Goal: Task Accomplishment & Management: Manage account settings

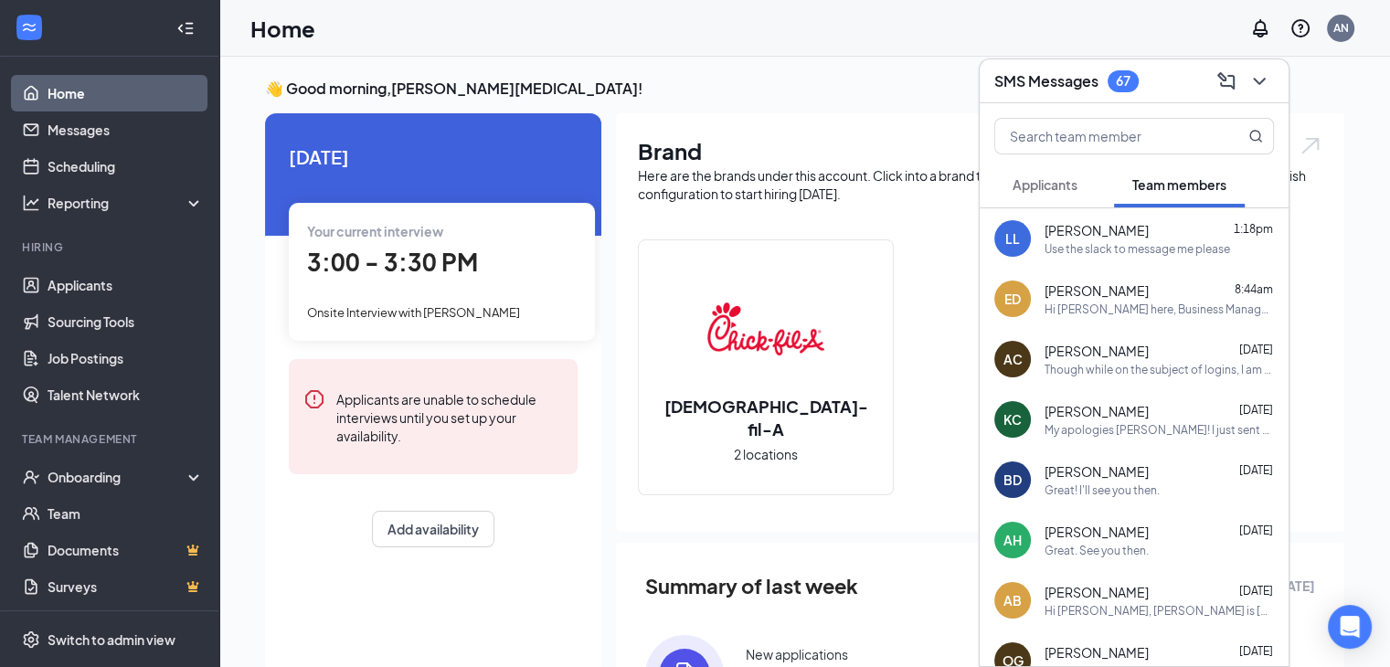
click at [1267, 75] on icon "ChevronDown" at bounding box center [1259, 81] width 22 height 22
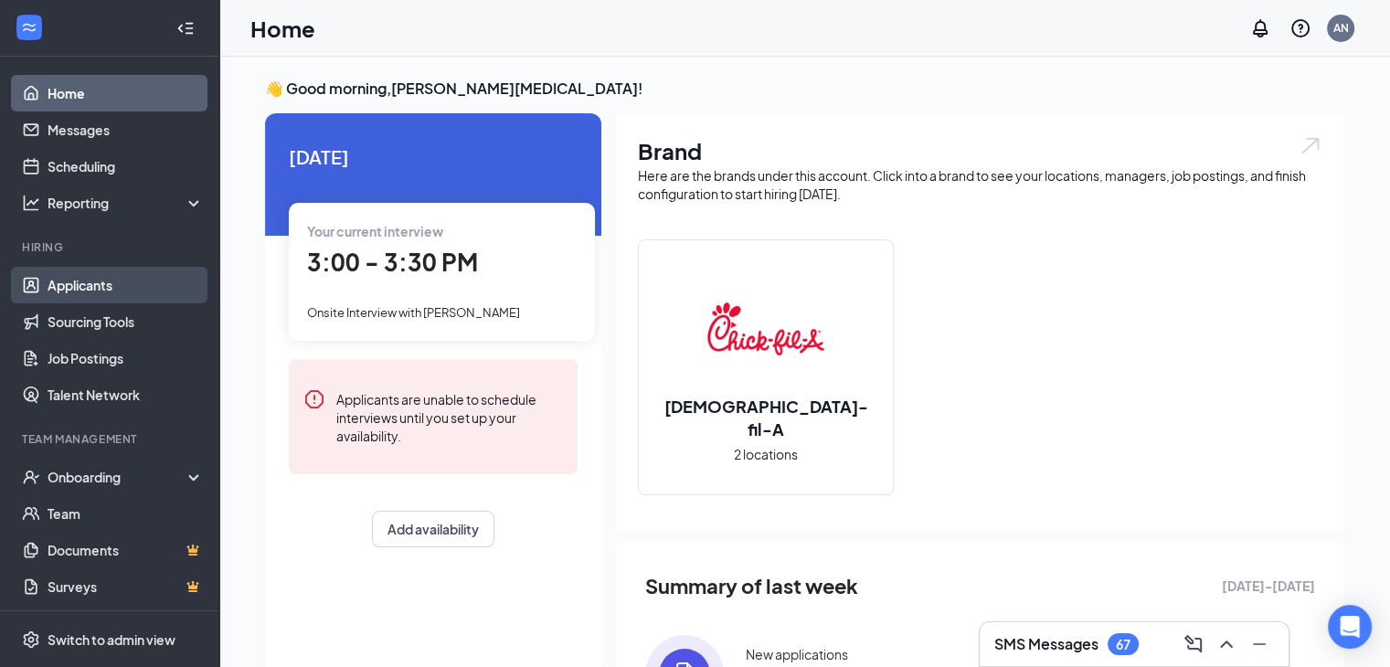
click at [124, 293] on link "Applicants" at bounding box center [126, 285] width 156 height 37
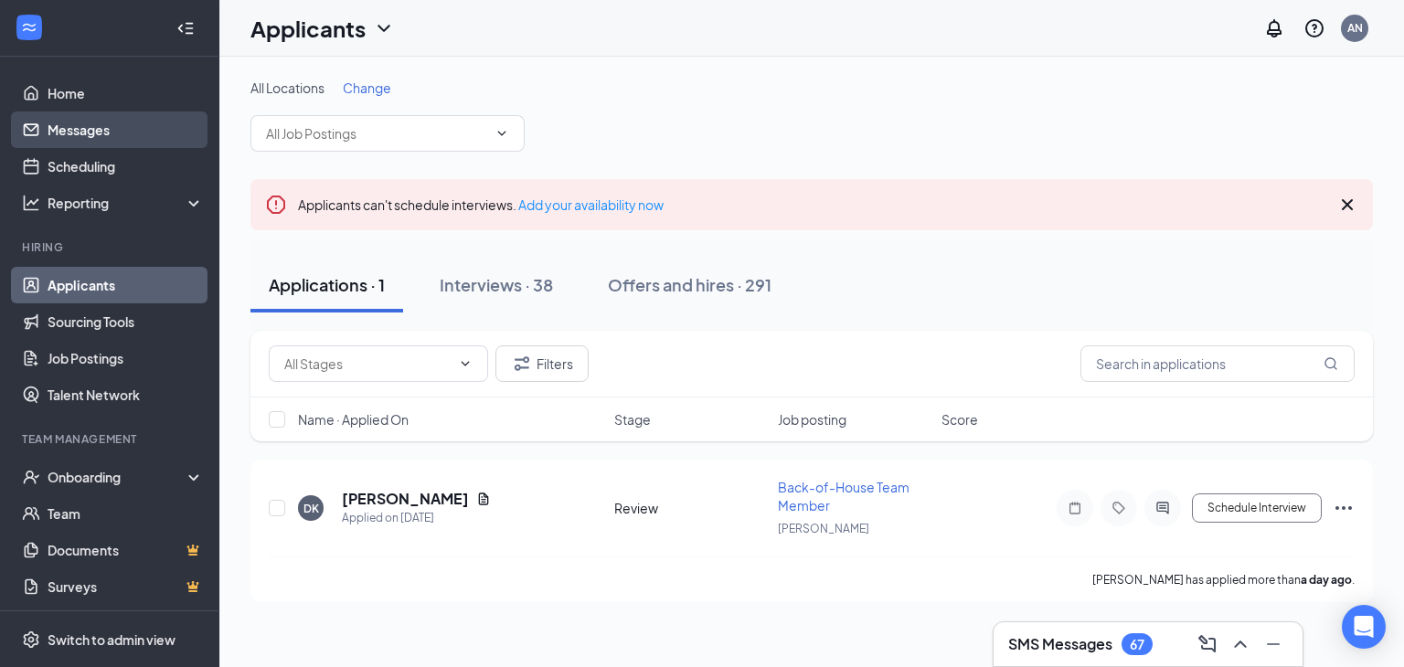
click at [112, 128] on link "Messages" at bounding box center [126, 129] width 156 height 37
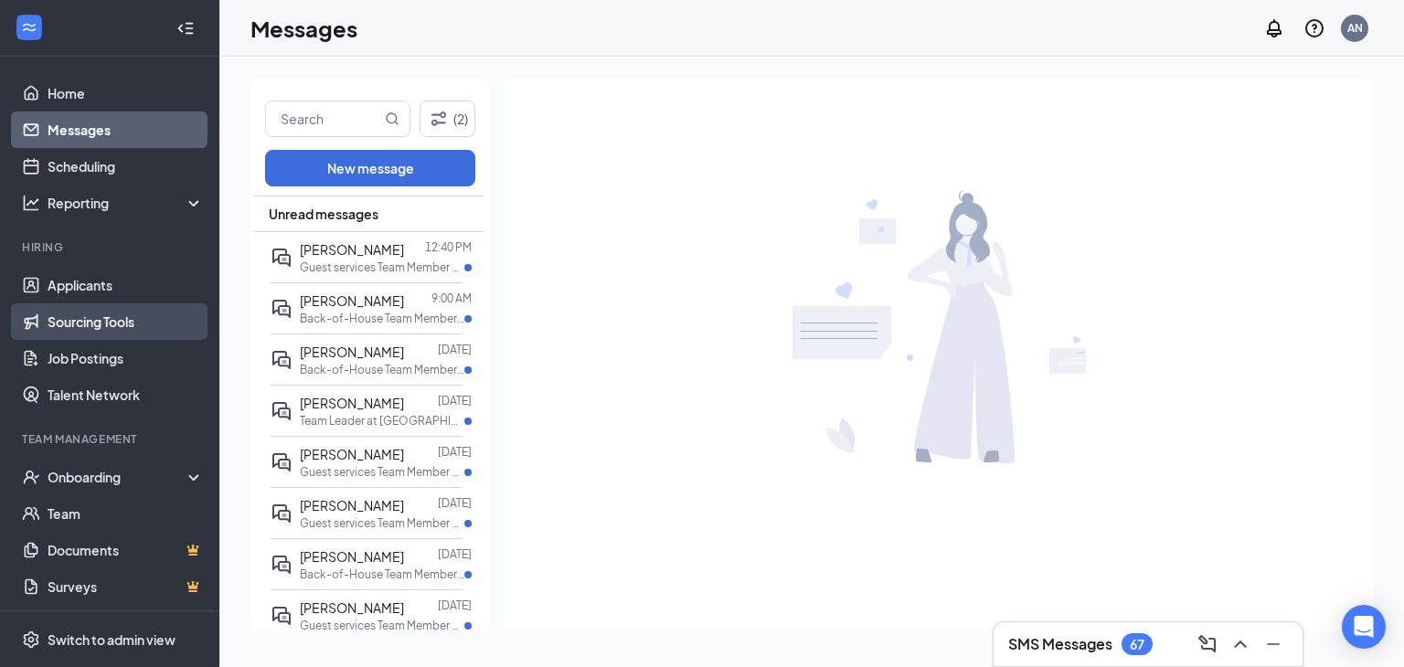
click at [130, 317] on link "Sourcing Tools" at bounding box center [126, 321] width 156 height 37
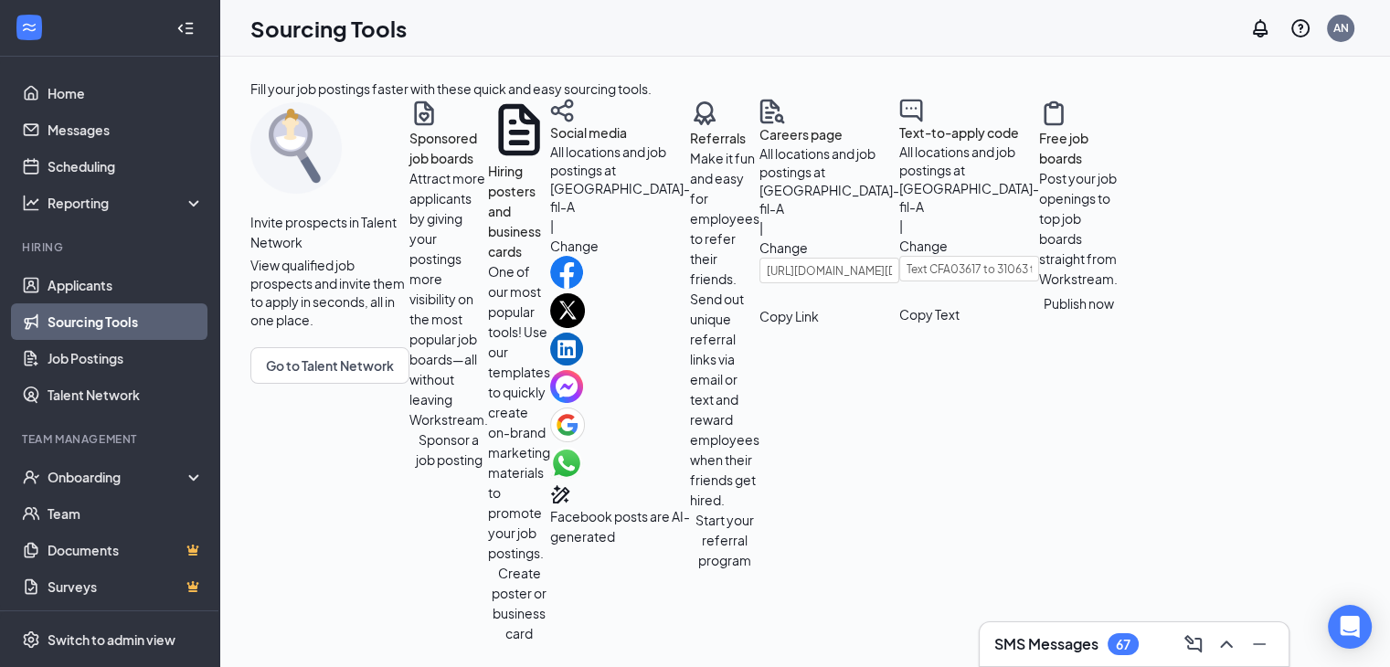
click at [120, 265] on li "Hiring Applicants Sourcing Tools Job Postings Talent Network" at bounding box center [109, 326] width 218 height 174
click at [105, 282] on link "Applicants" at bounding box center [126, 285] width 156 height 37
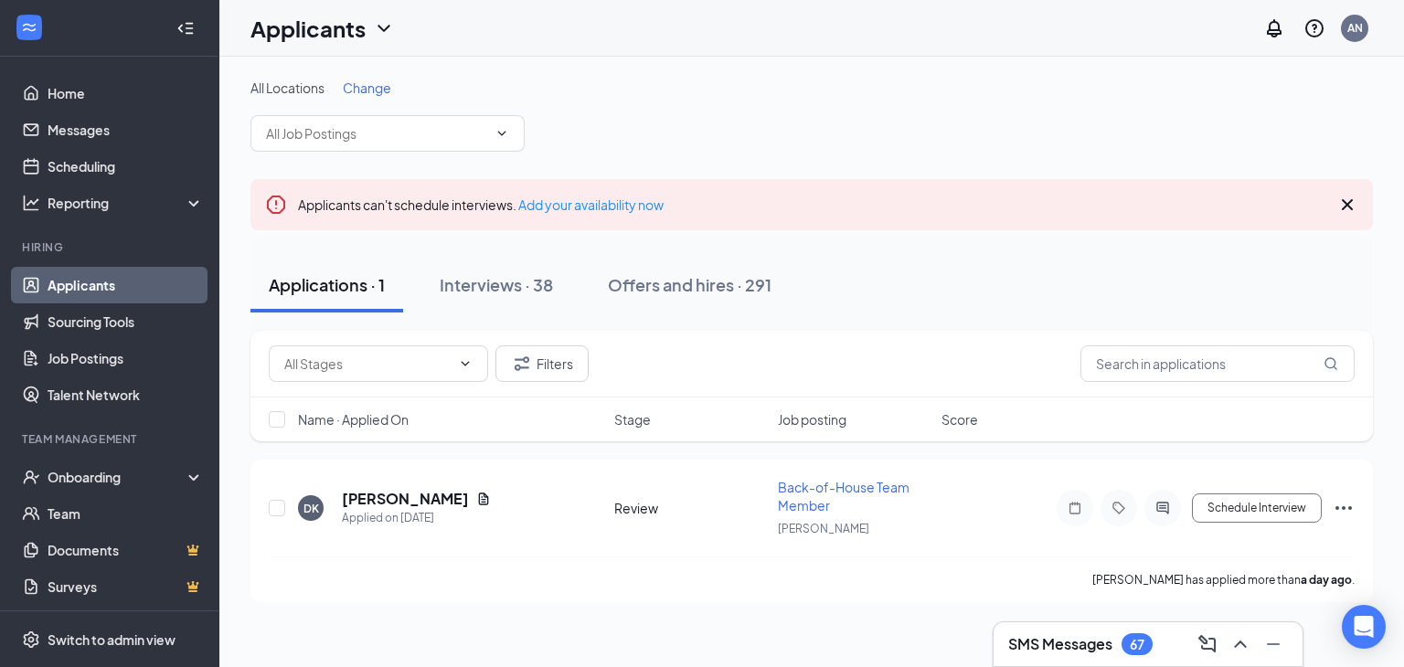
click at [520, 312] on div "Applications · 1 Interviews · 38 Offers and hires · 291" at bounding box center [811, 284] width 1122 height 91
click at [501, 284] on div "Interviews · 38" at bounding box center [496, 284] width 113 height 23
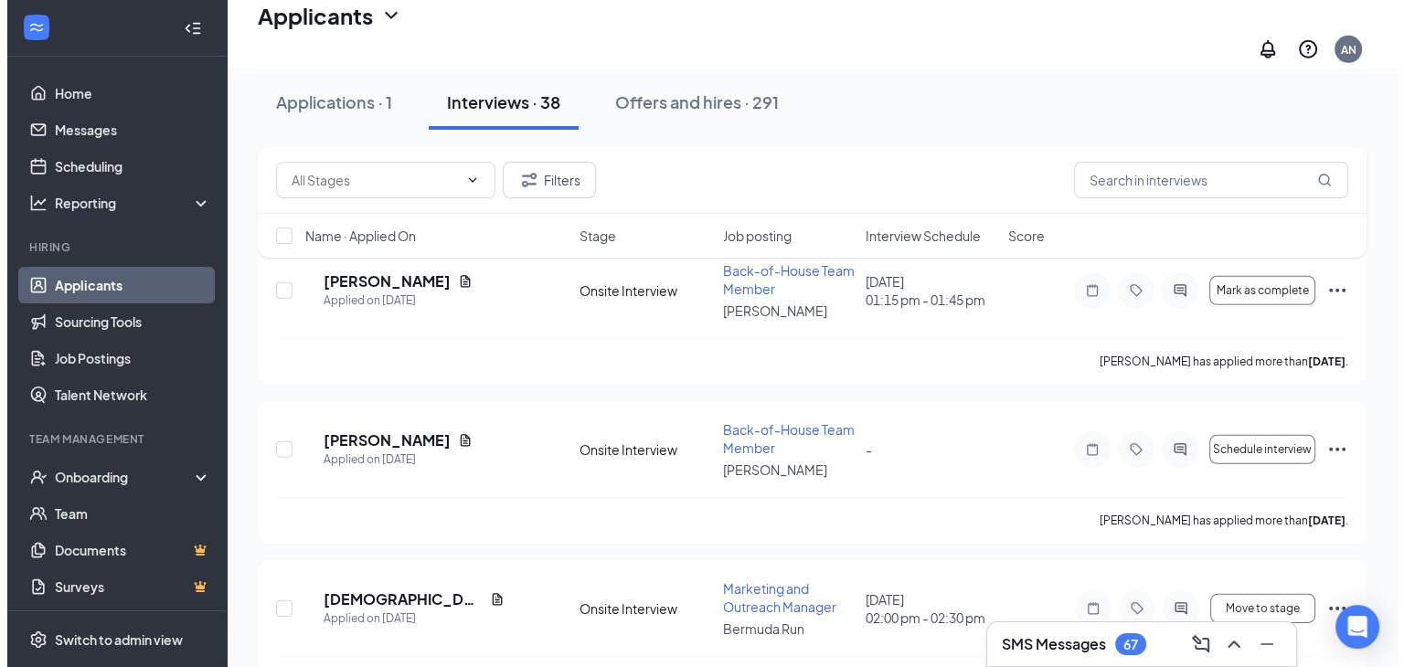
scroll to position [5727, 0]
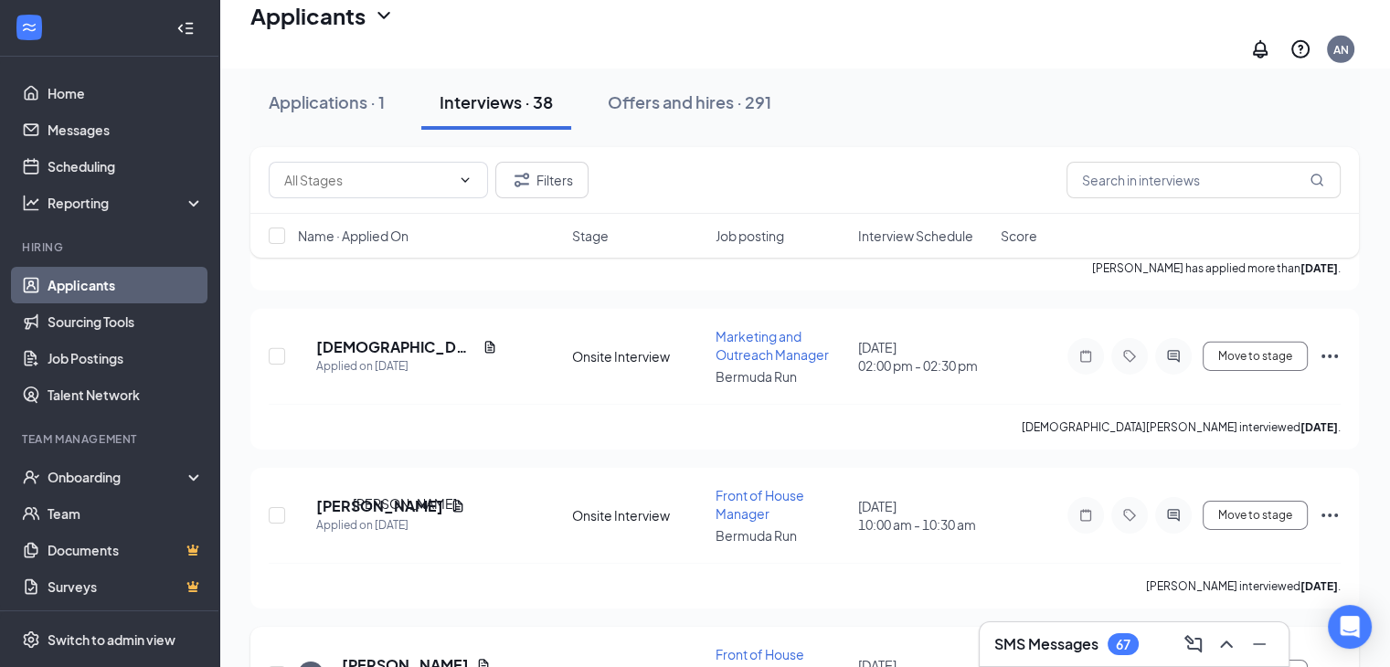
click at [430, 634] on h5 "[PERSON_NAME]" at bounding box center [405, 665] width 127 height 20
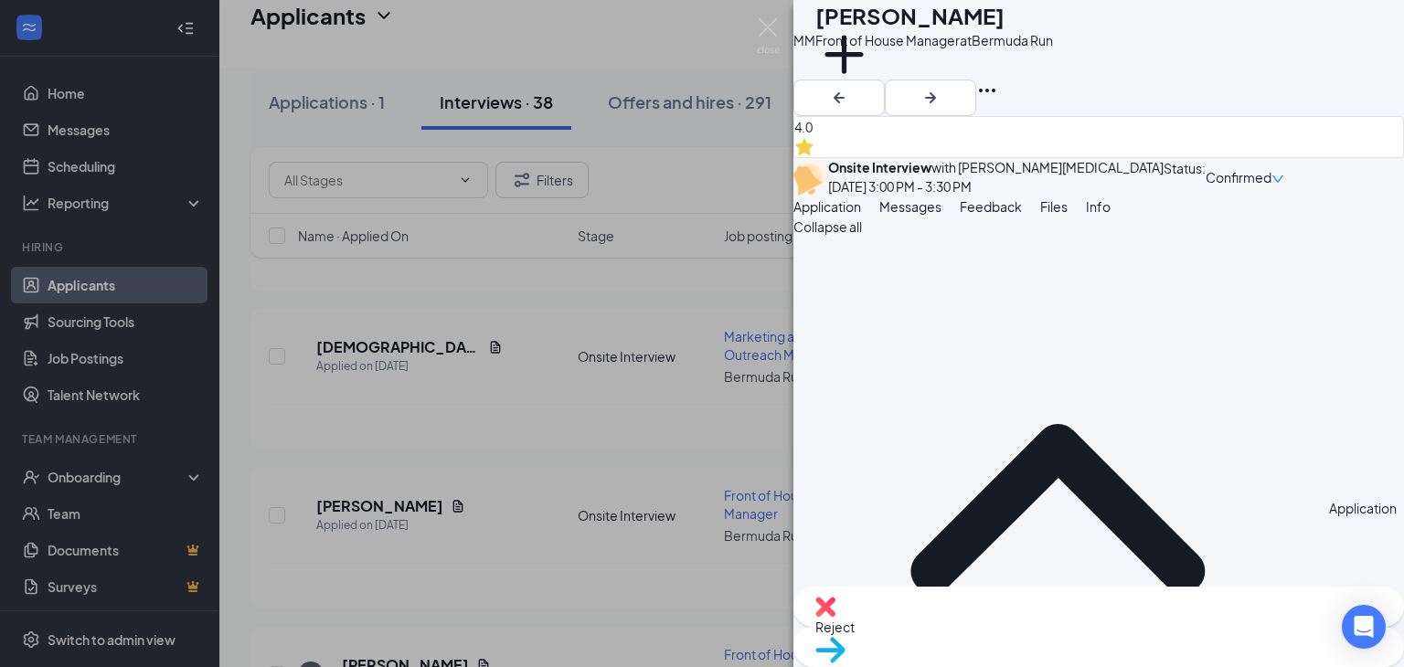
click at [1022, 217] on button "Feedback" at bounding box center [990, 206] width 62 height 20
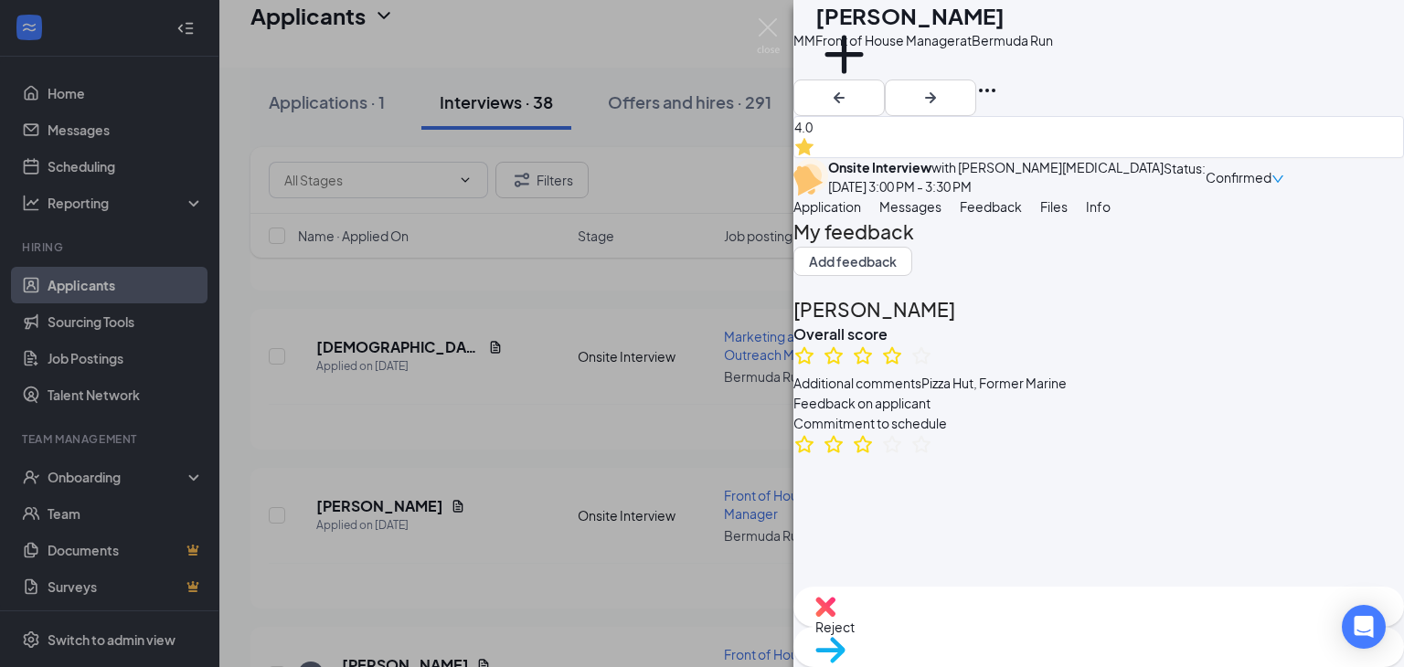
click at [941, 217] on button "Messages" at bounding box center [910, 206] width 62 height 20
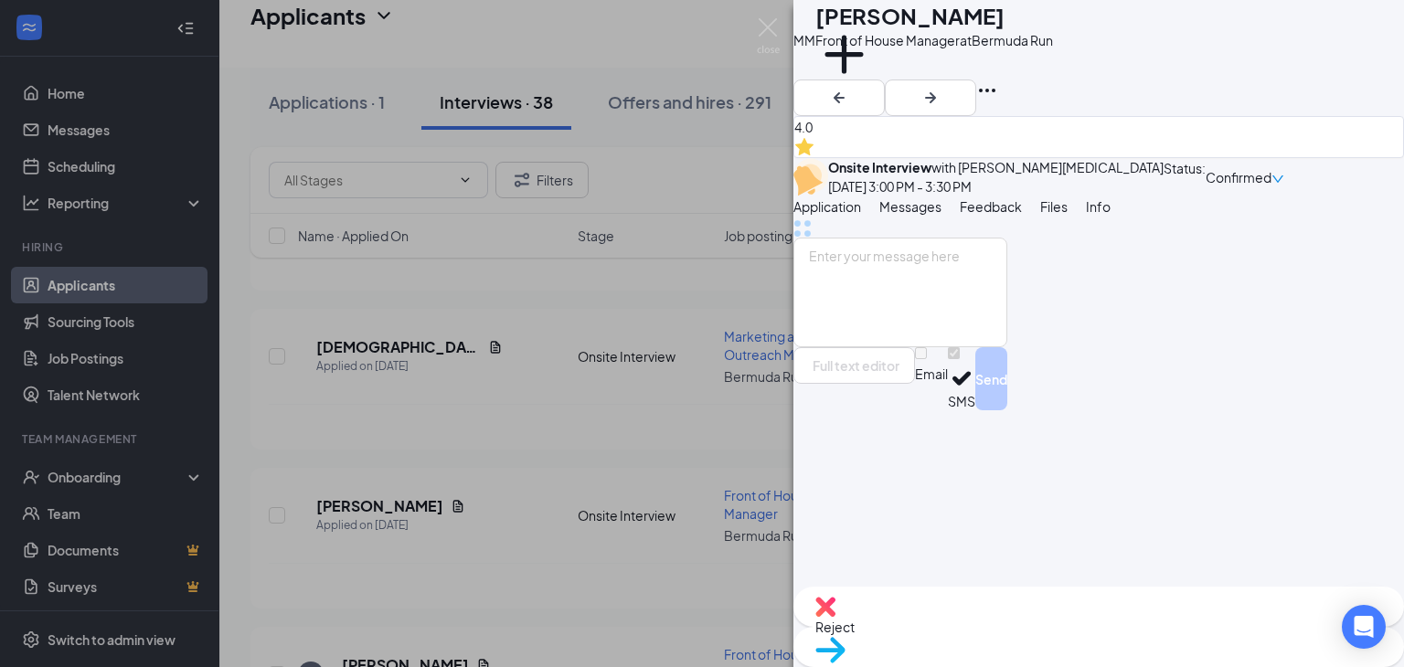
click at [861, 217] on button "Application" at bounding box center [827, 206] width 68 height 20
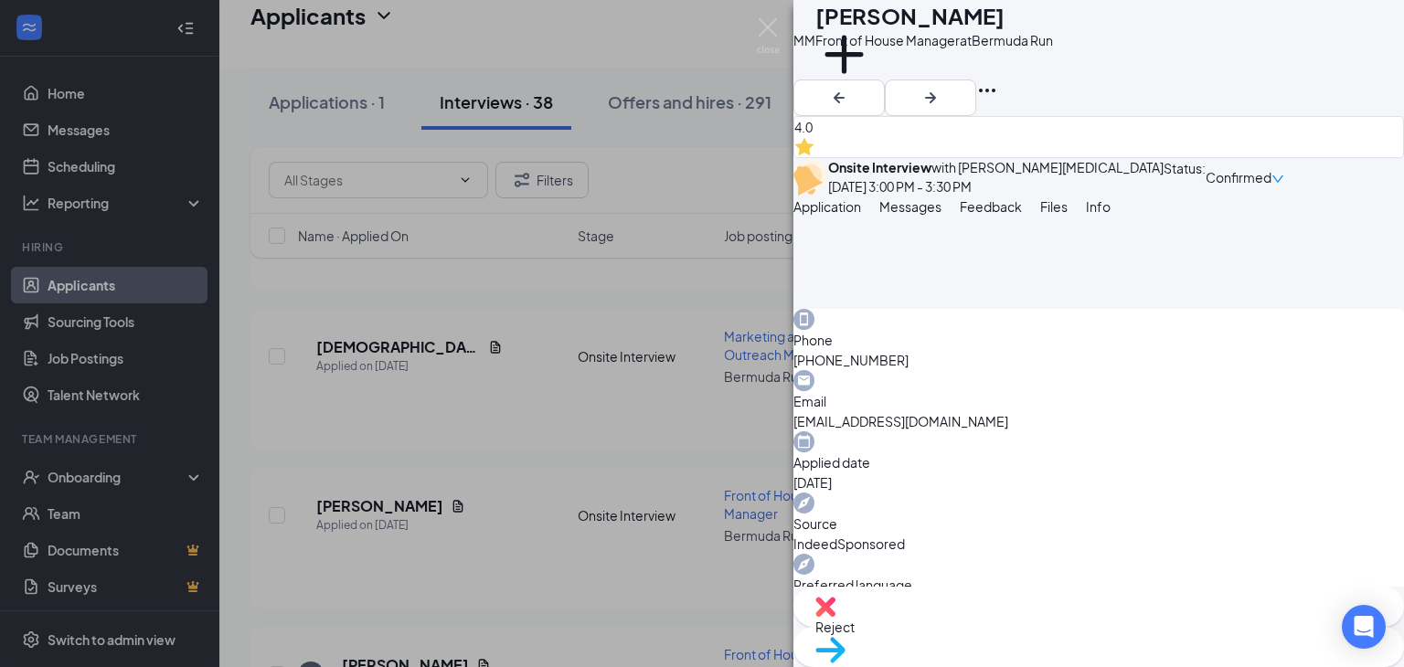
scroll to position [840, 0]
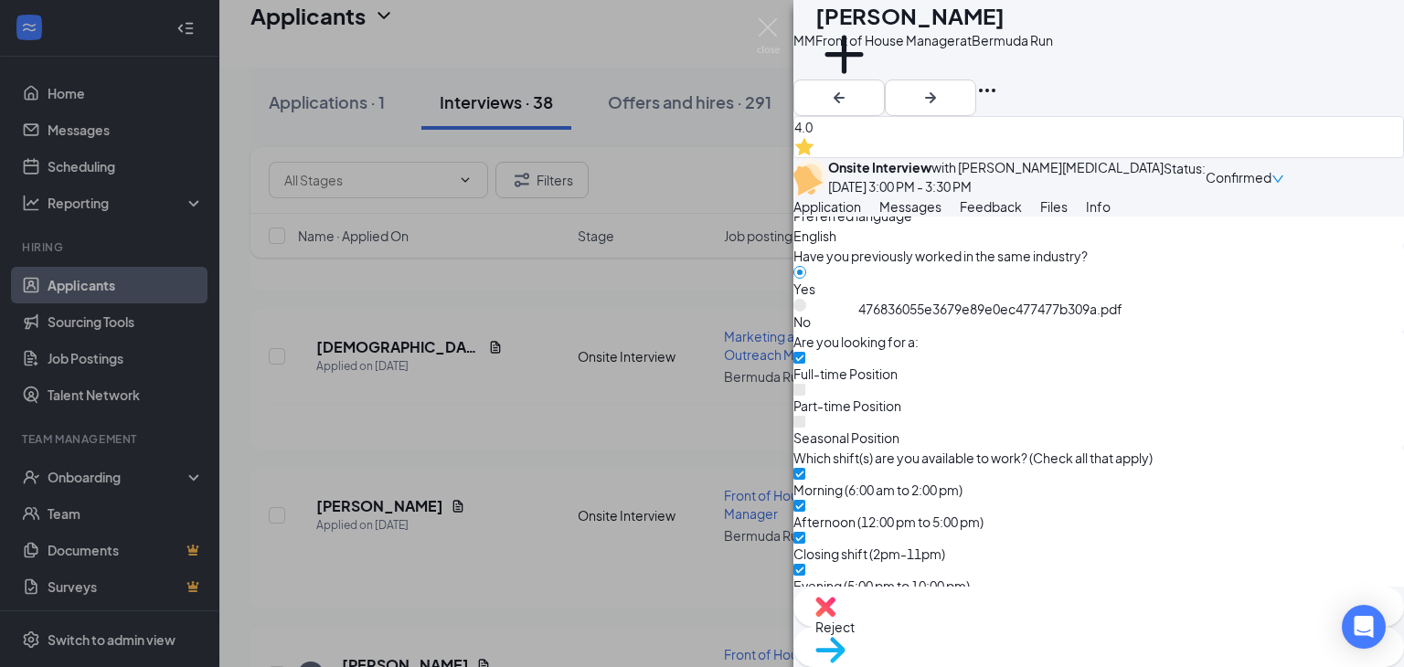
click at [1022, 215] on span "Feedback" at bounding box center [990, 206] width 62 height 16
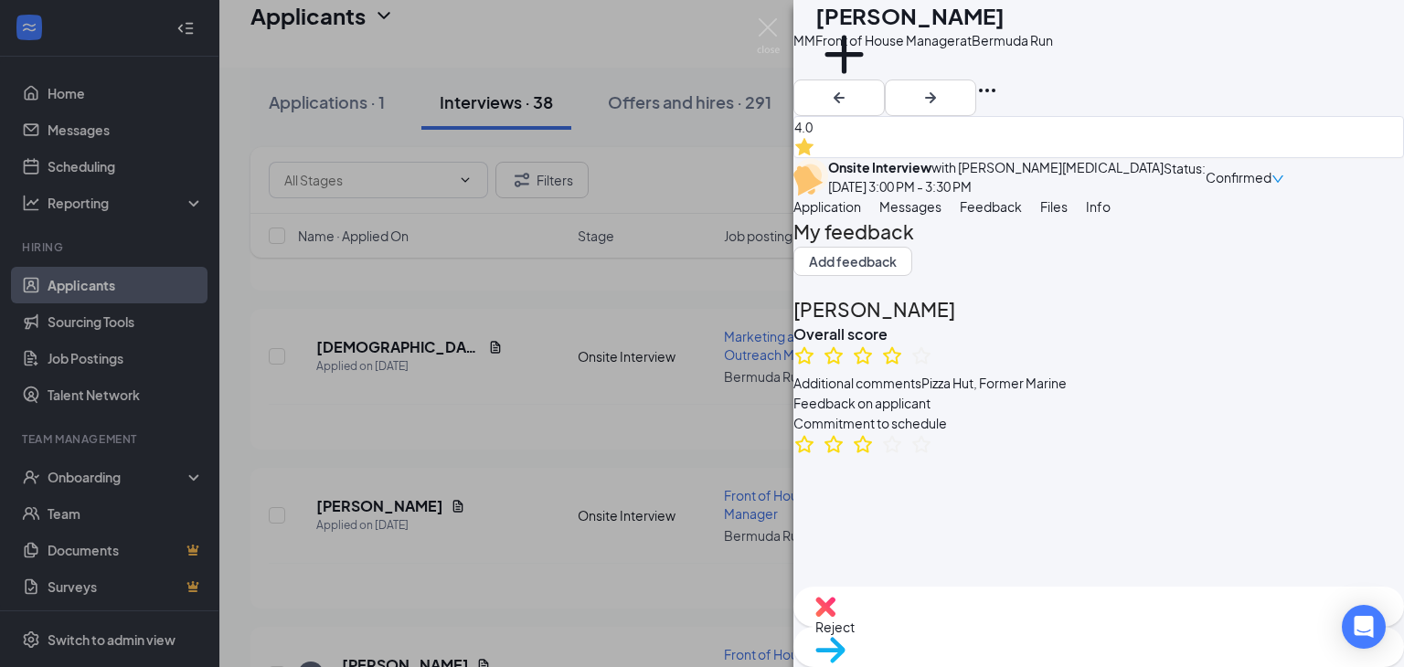
click at [849, 217] on button "Application" at bounding box center [827, 206] width 68 height 20
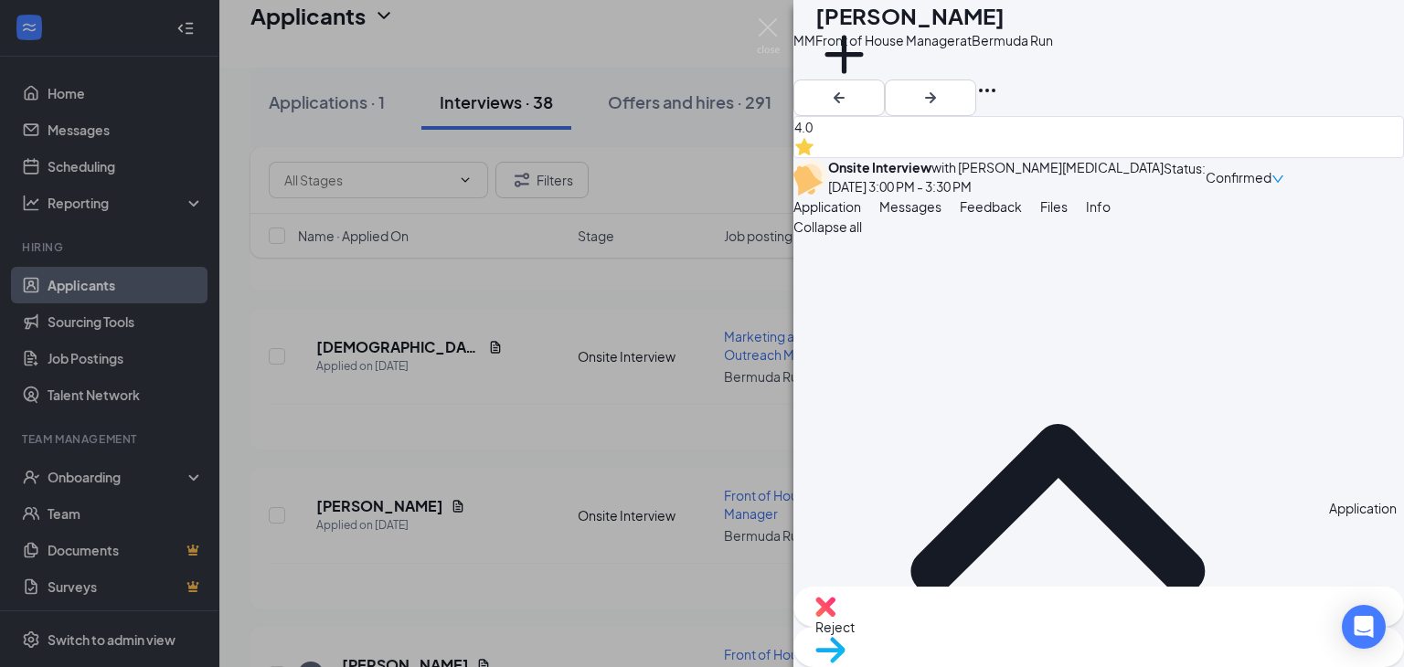
click at [1022, 217] on button "Feedback" at bounding box center [990, 206] width 62 height 20
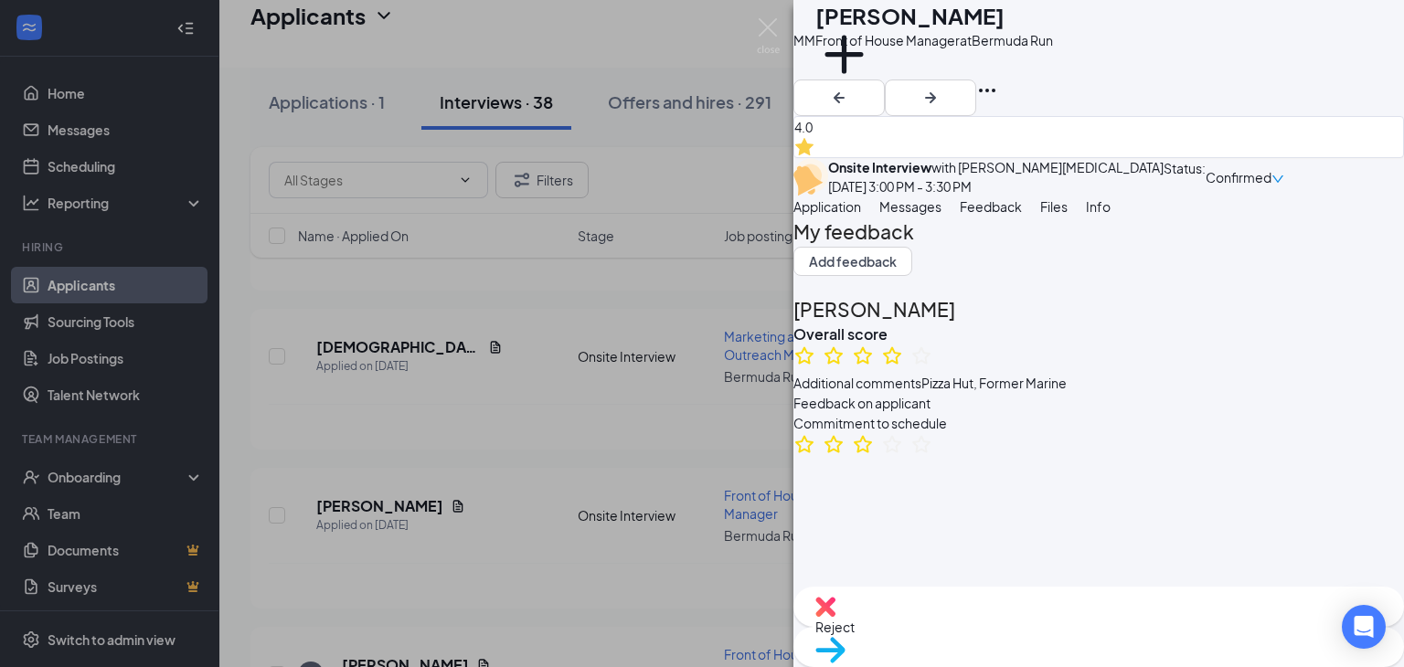
click at [861, 215] on span "Application" at bounding box center [827, 206] width 68 height 16
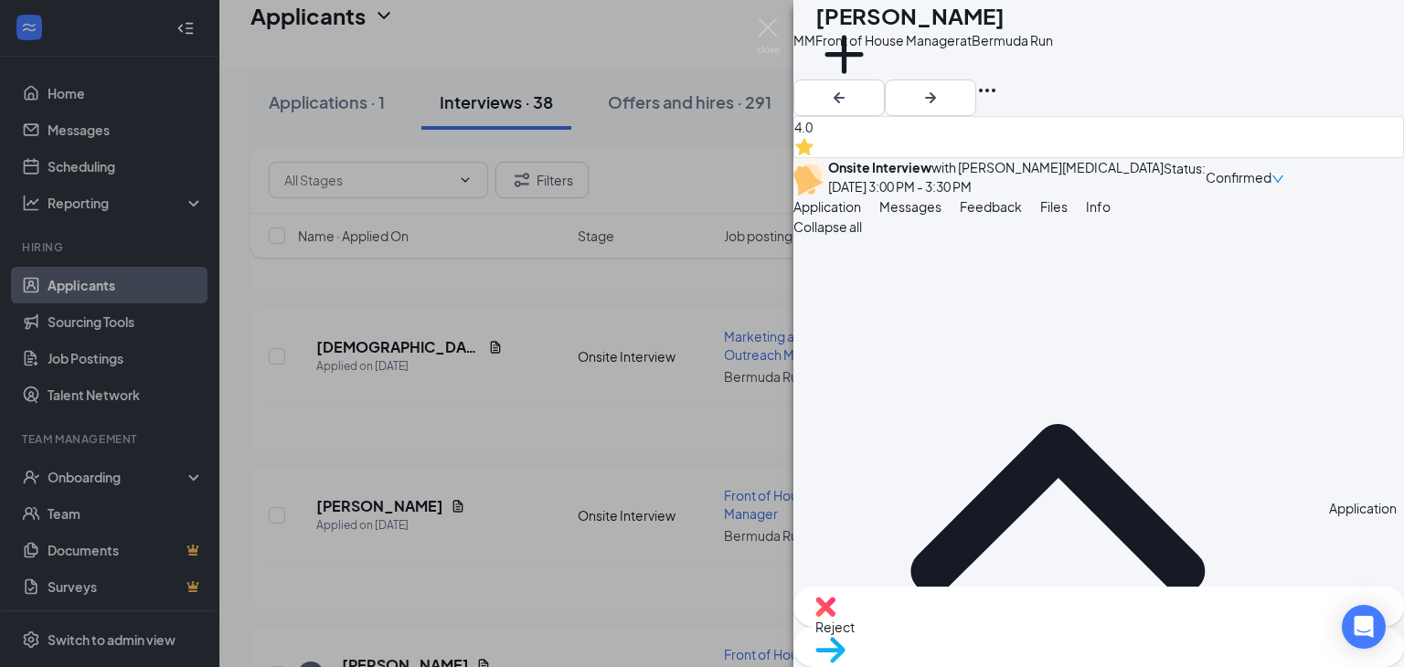
click at [1022, 216] on button "Feedback" at bounding box center [990, 206] width 62 height 20
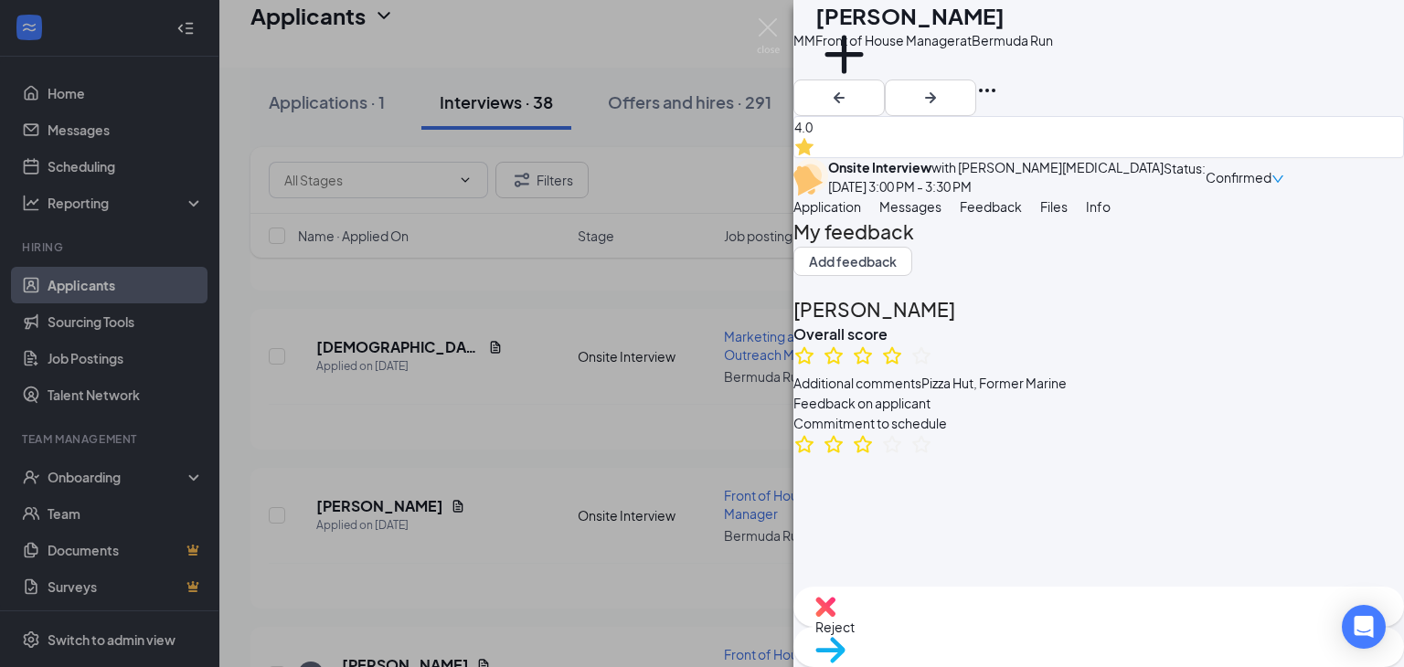
scroll to position [236, 0]
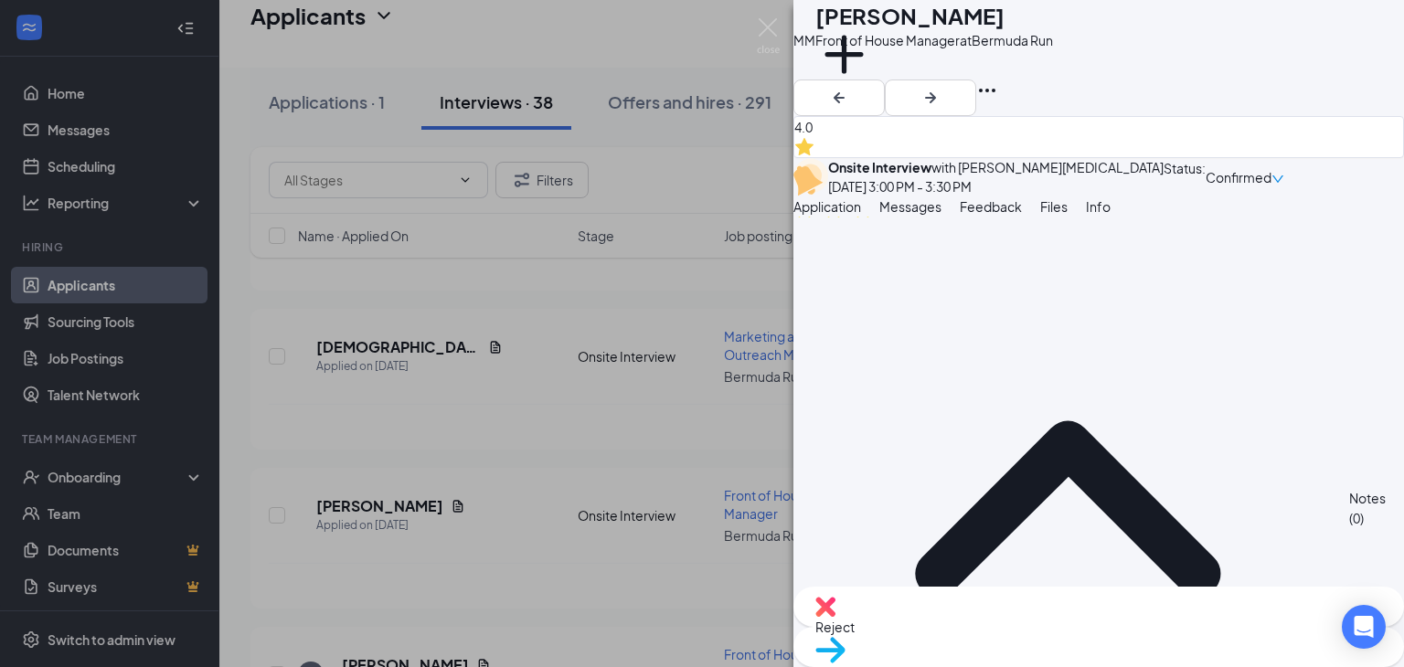
click at [1067, 217] on button "Files" at bounding box center [1053, 206] width 27 height 20
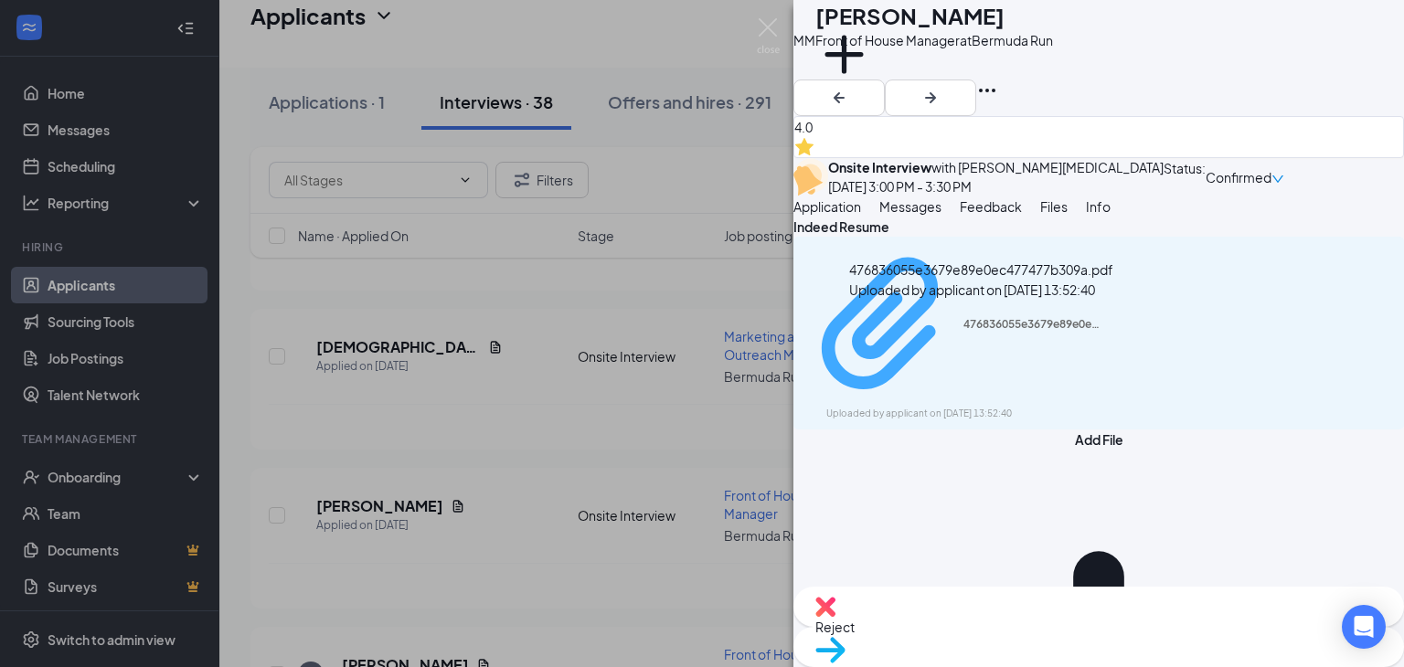
click at [994, 326] on div "476836055e3679e89e0ec477477b309a.pdf" at bounding box center [1031, 324] width 137 height 15
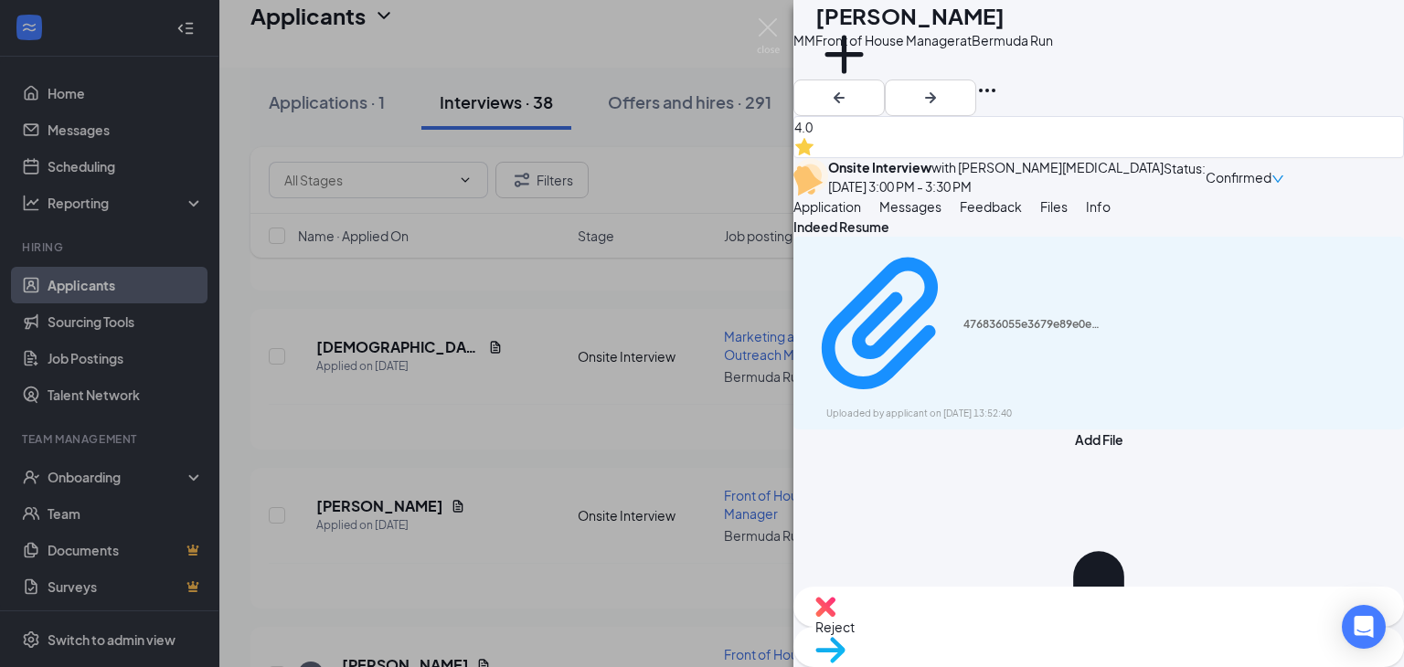
click at [1029, 313] on div "476836055e3679e89e0ec477477b309a.pdf Uploaded by applicant on [DATE] 13:52:40" at bounding box center [1098, 333] width 610 height 193
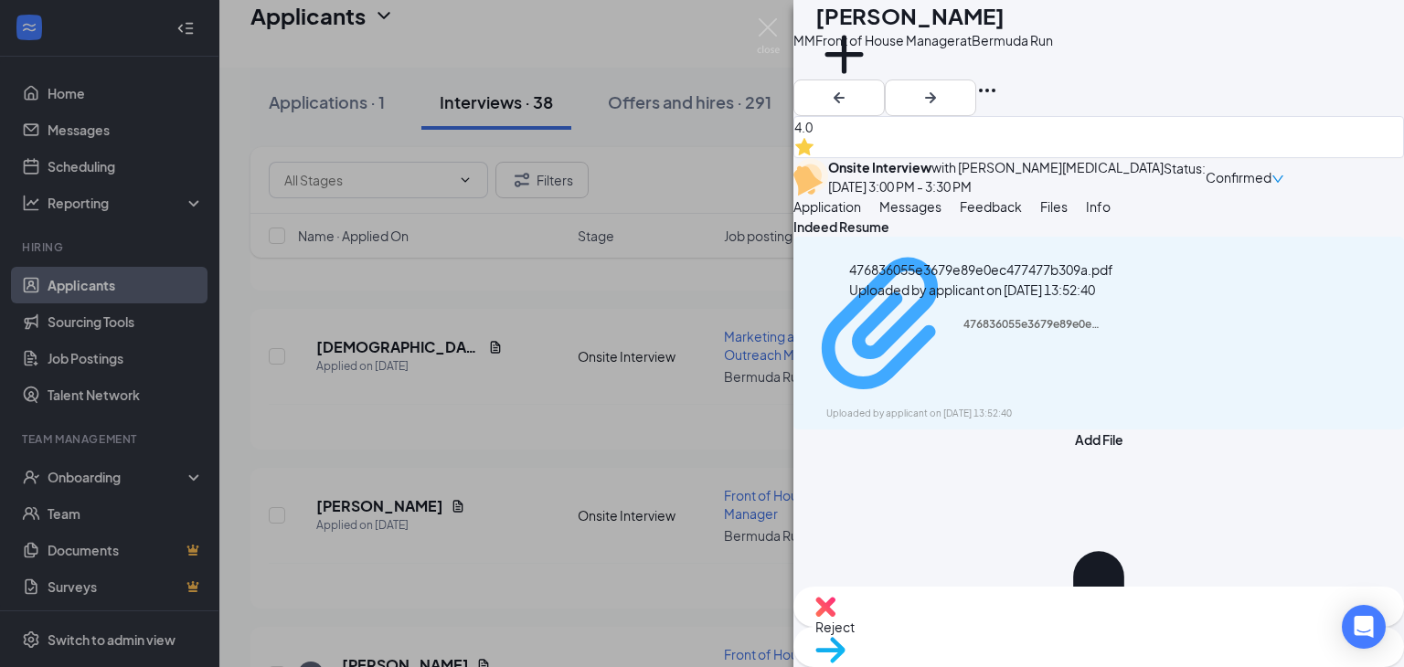
click at [976, 407] on div "Uploaded by applicant on [DATE] 13:52:40" at bounding box center [963, 414] width 274 height 15
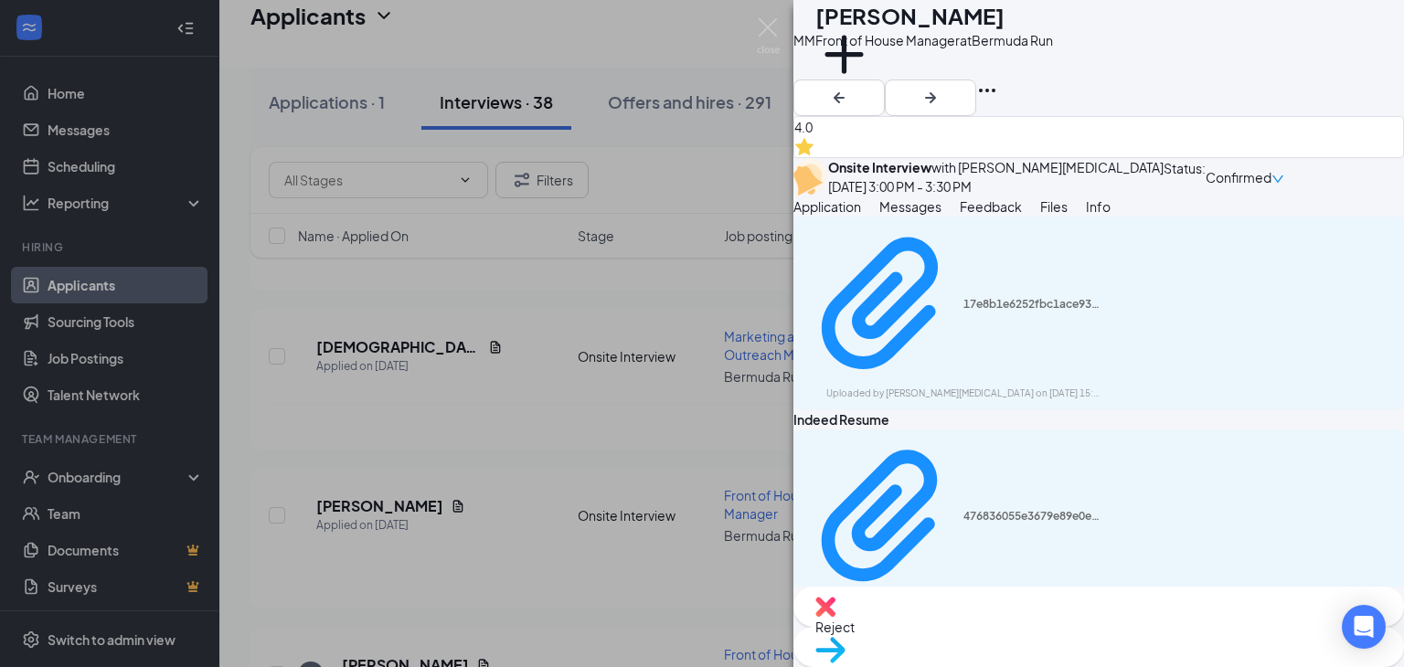
click at [768, 32] on img at bounding box center [768, 36] width 23 height 36
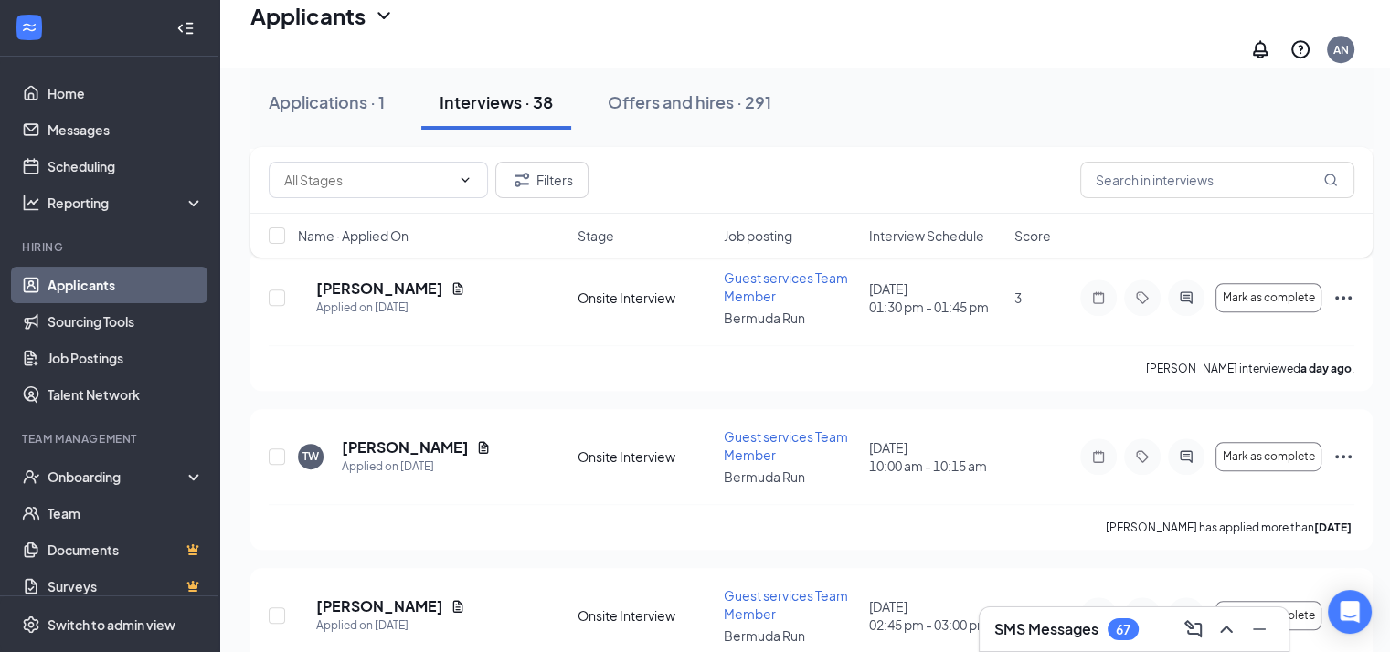
scroll to position [927, 14]
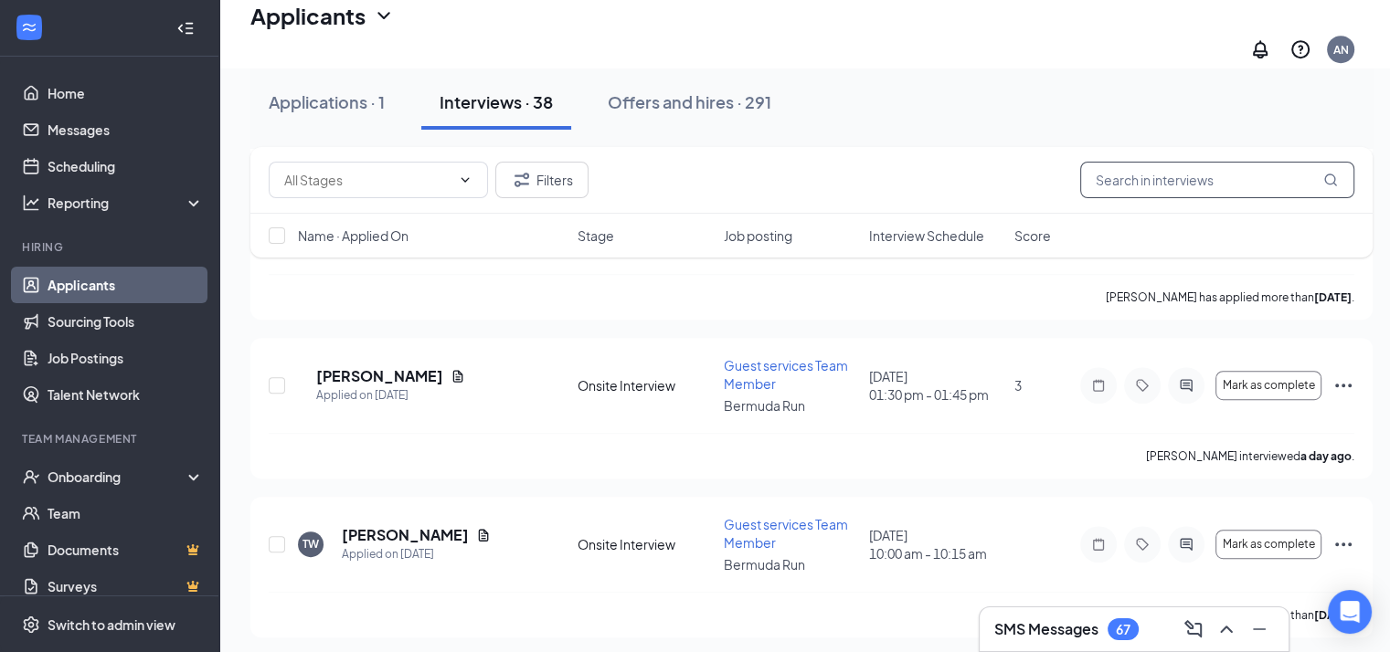
click at [1182, 179] on input "text" at bounding box center [1217, 180] width 274 height 37
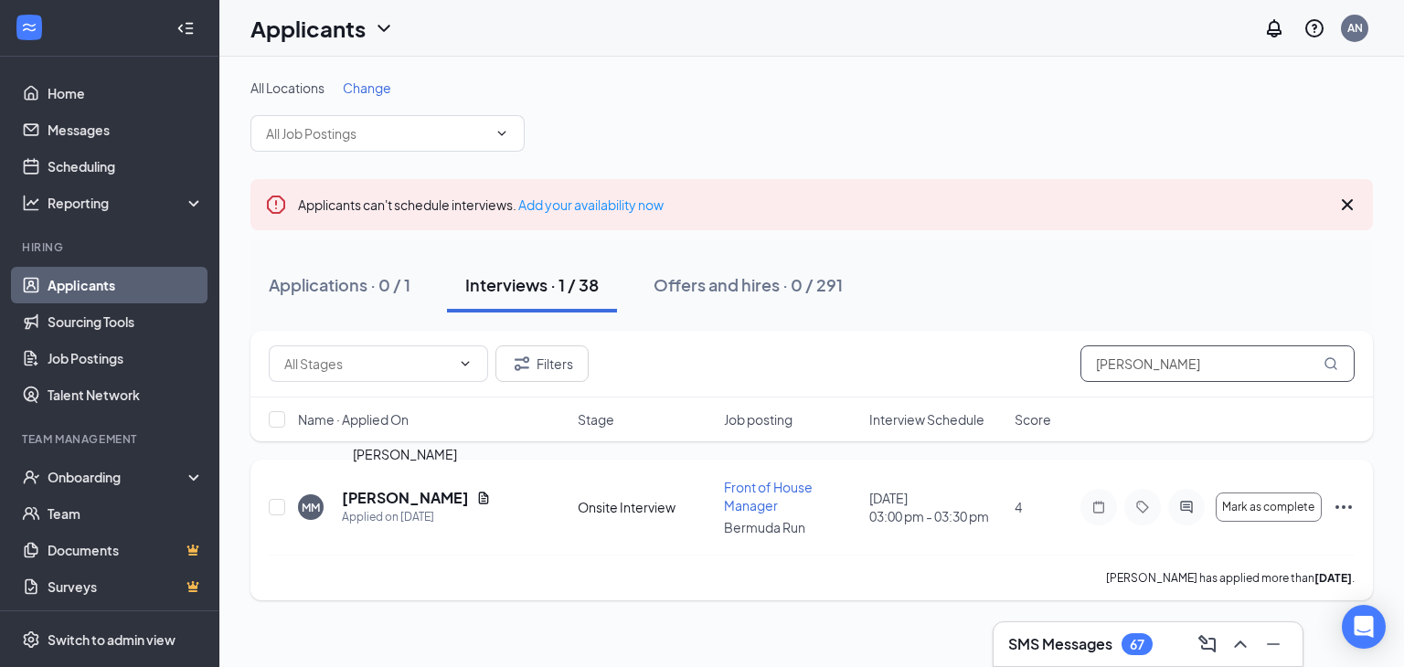
type input "[PERSON_NAME]"
click at [399, 494] on h5 "[PERSON_NAME]" at bounding box center [405, 498] width 127 height 20
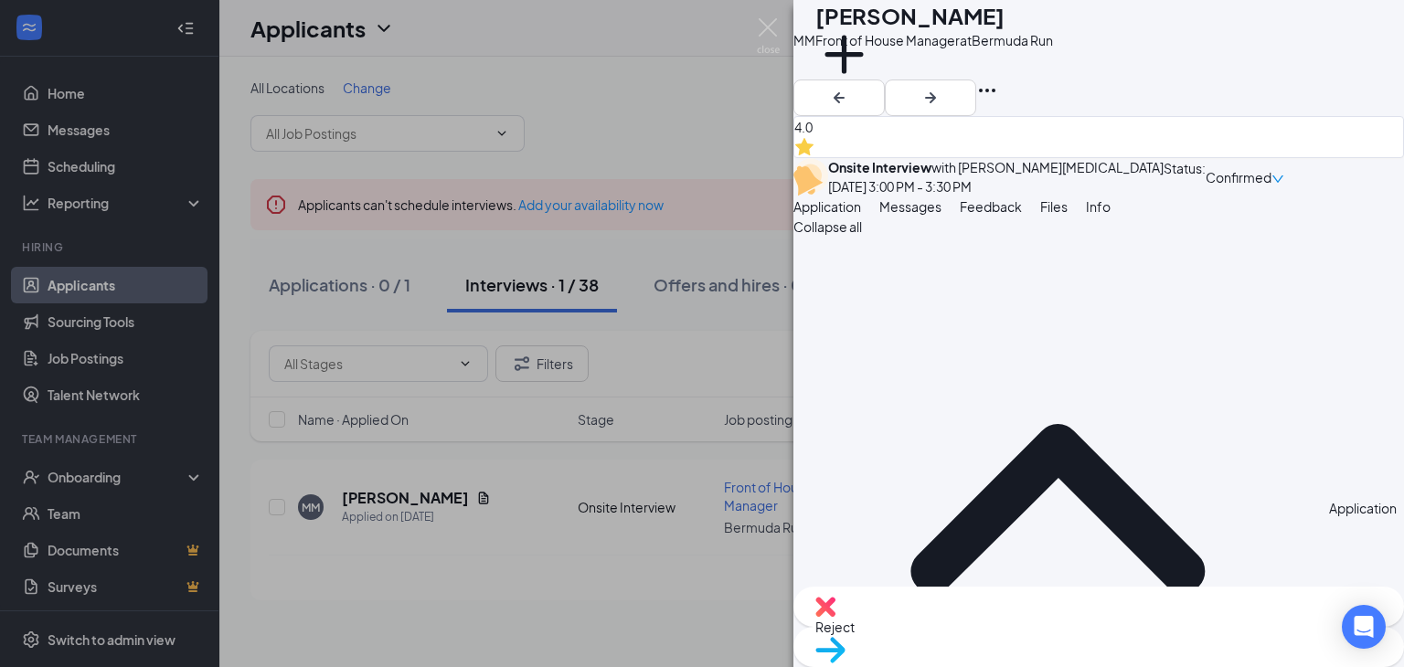
click at [1022, 217] on button "Feedback" at bounding box center [990, 206] width 62 height 20
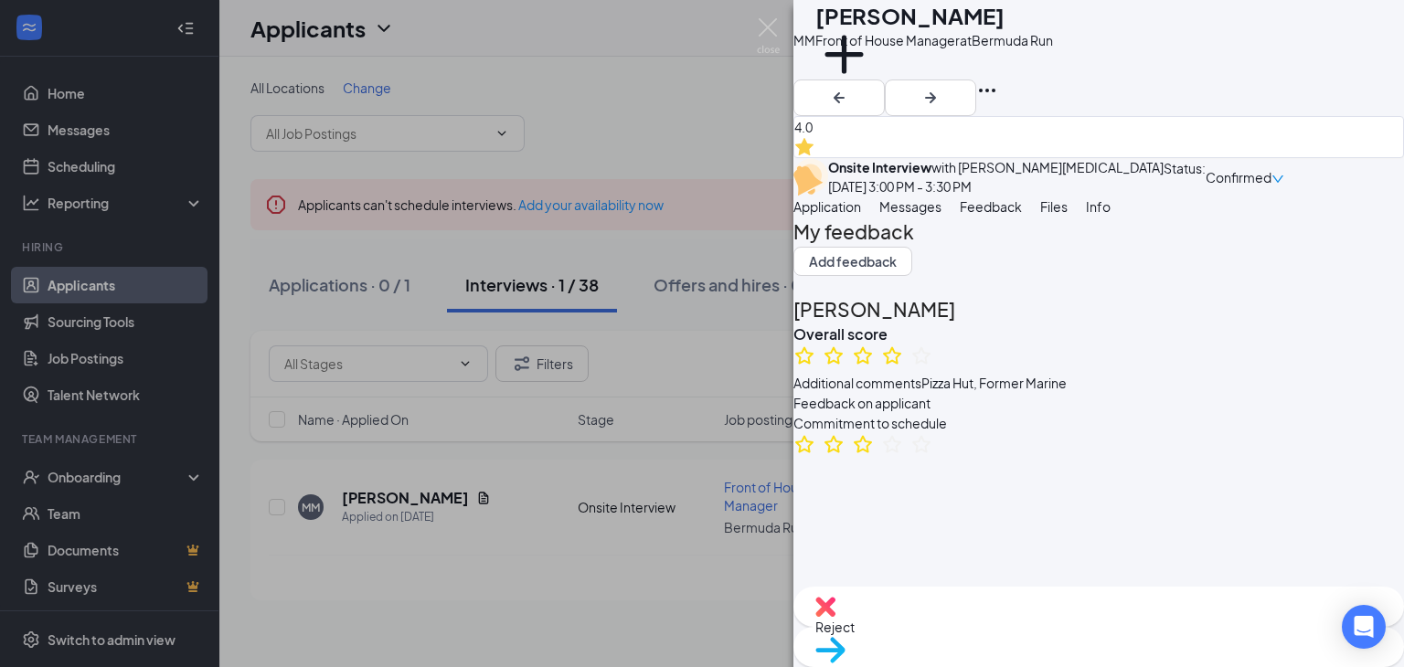
click at [1067, 215] on span "Files" at bounding box center [1053, 206] width 27 height 16
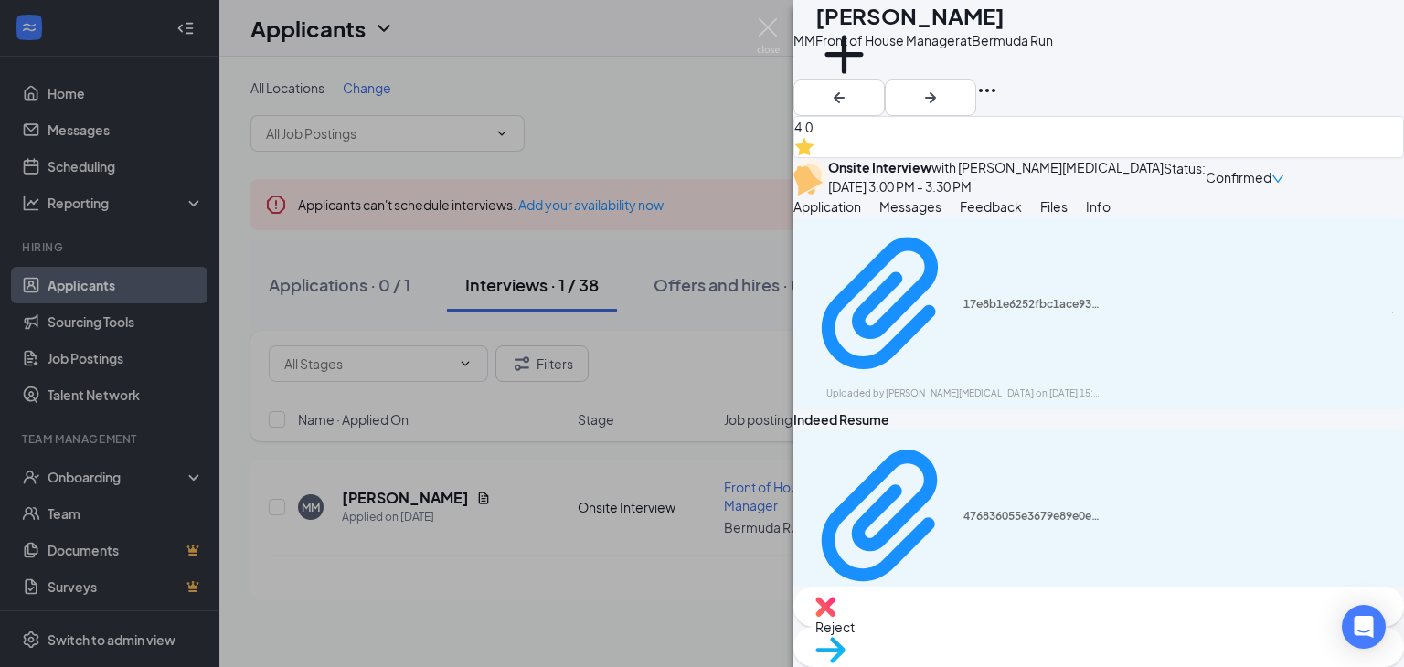
click at [769, 24] on img at bounding box center [768, 36] width 23 height 36
